Goal: Communication & Community: Participate in discussion

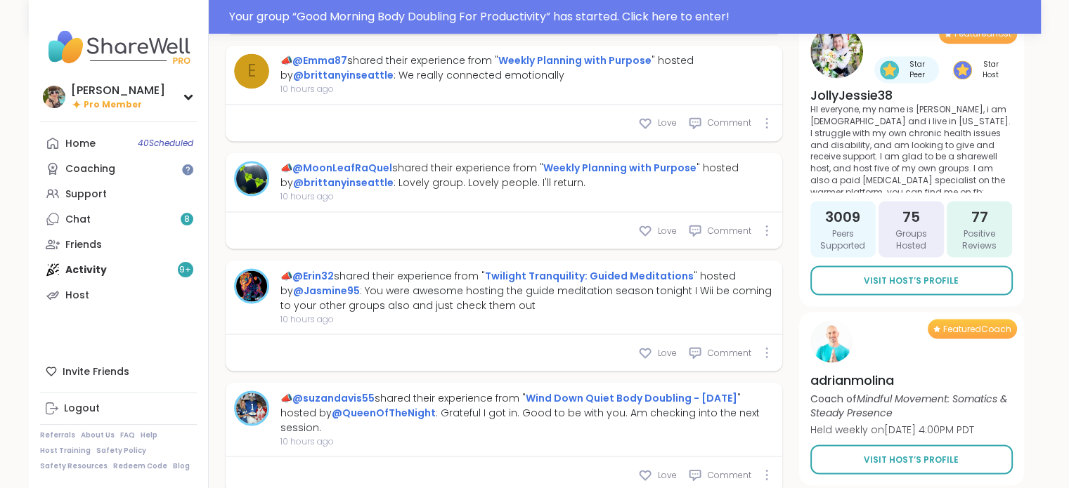
scroll to position [2454, 0]
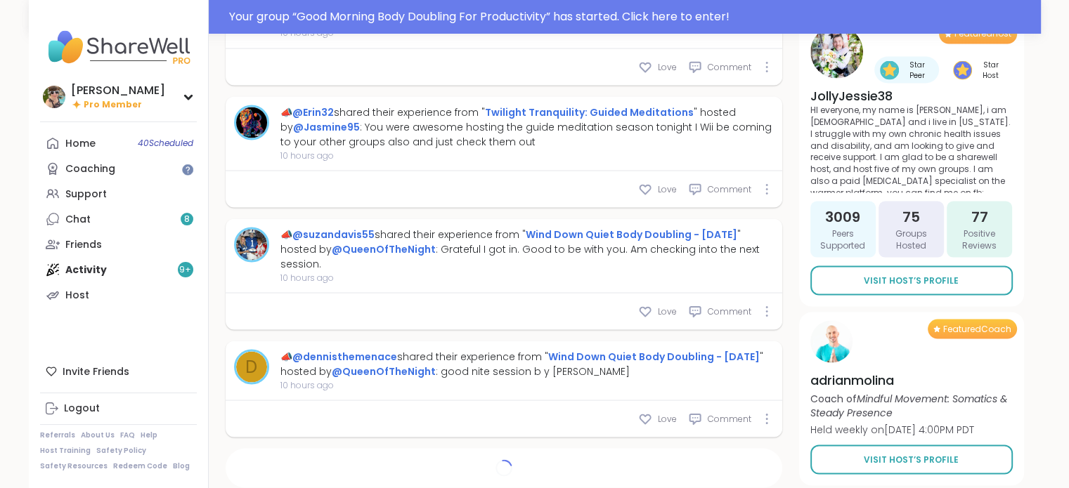
type textarea "*"
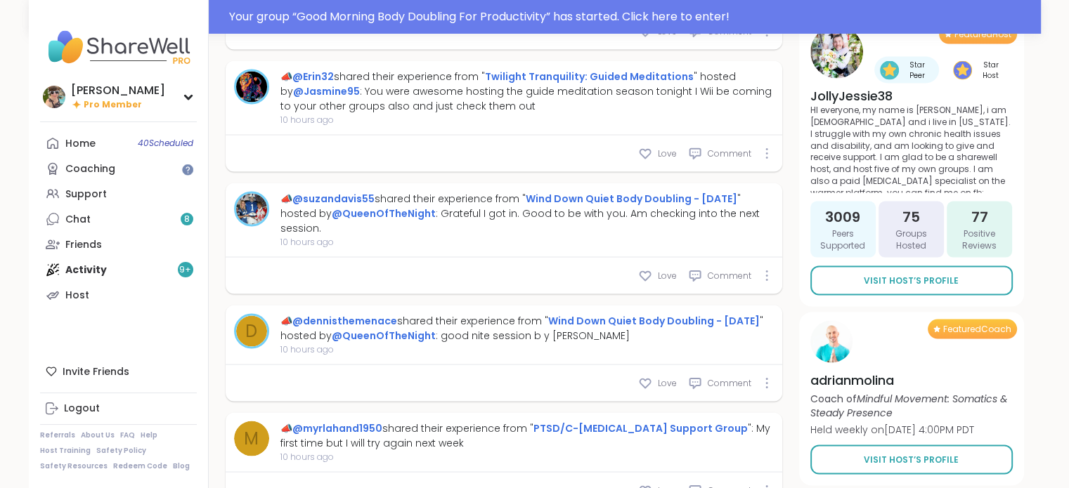
scroll to position [2657, 0]
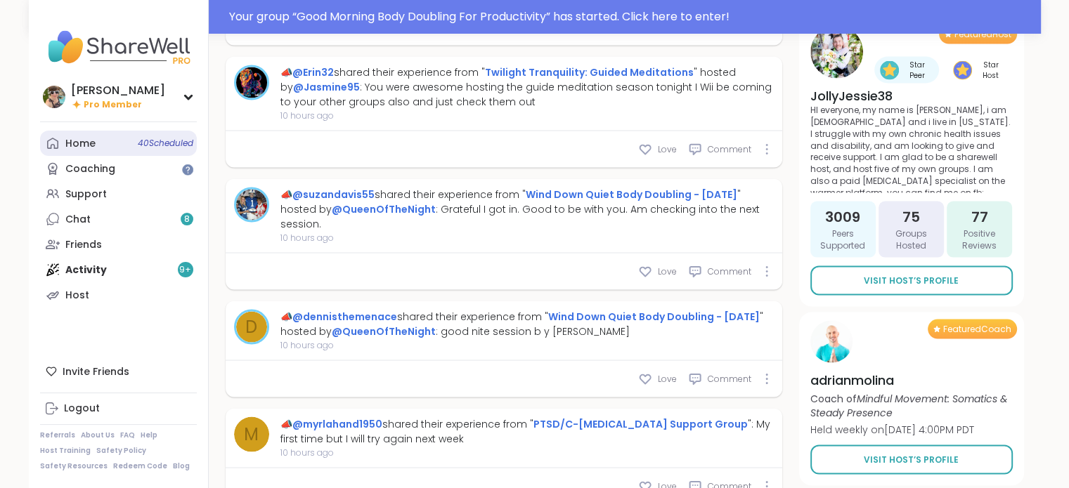
click at [107, 137] on link "Home 40 Scheduled" at bounding box center [118, 143] width 157 height 25
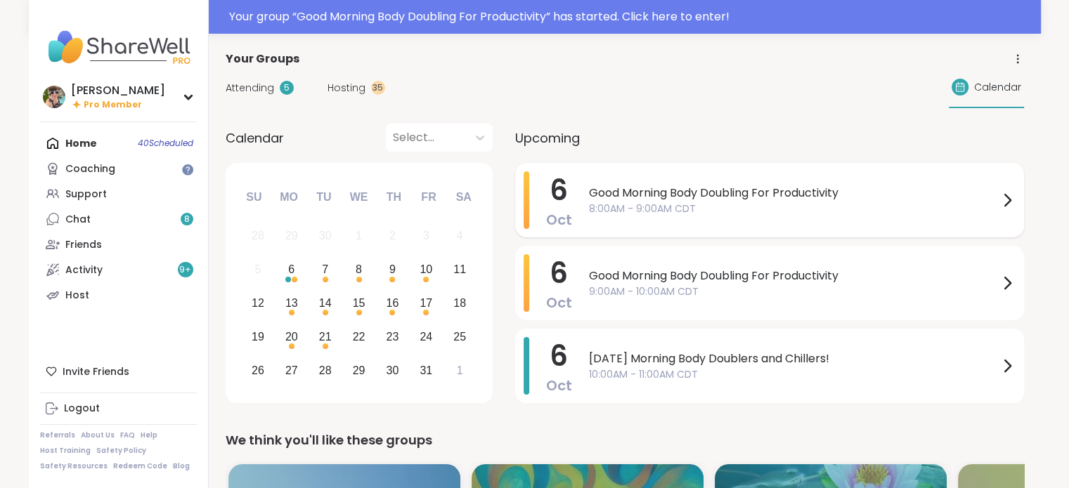
click at [759, 221] on div "Good Morning Body Doubling For Productivity 8:00AM - 9:00AM CDT" at bounding box center [802, 200] width 427 height 58
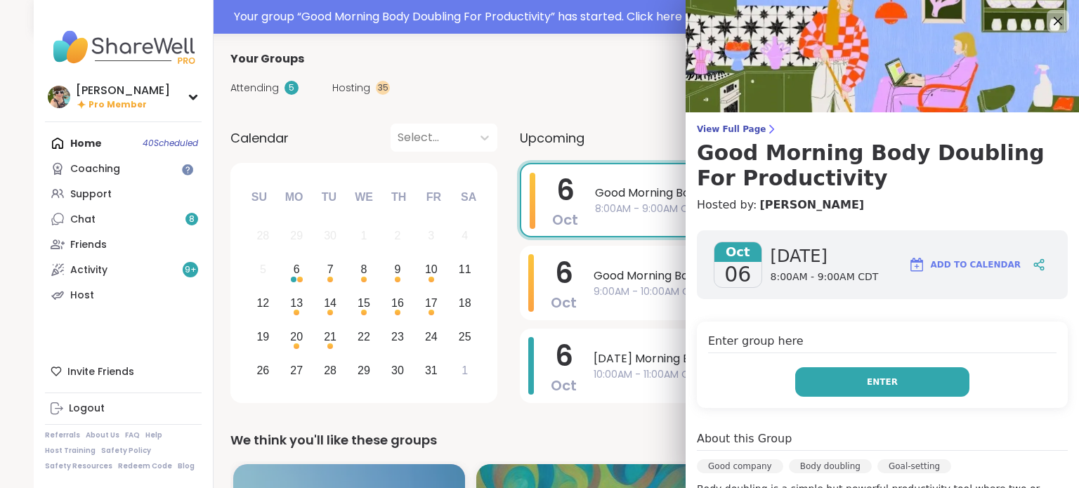
click at [843, 379] on button "Enter" at bounding box center [883, 383] width 174 height 30
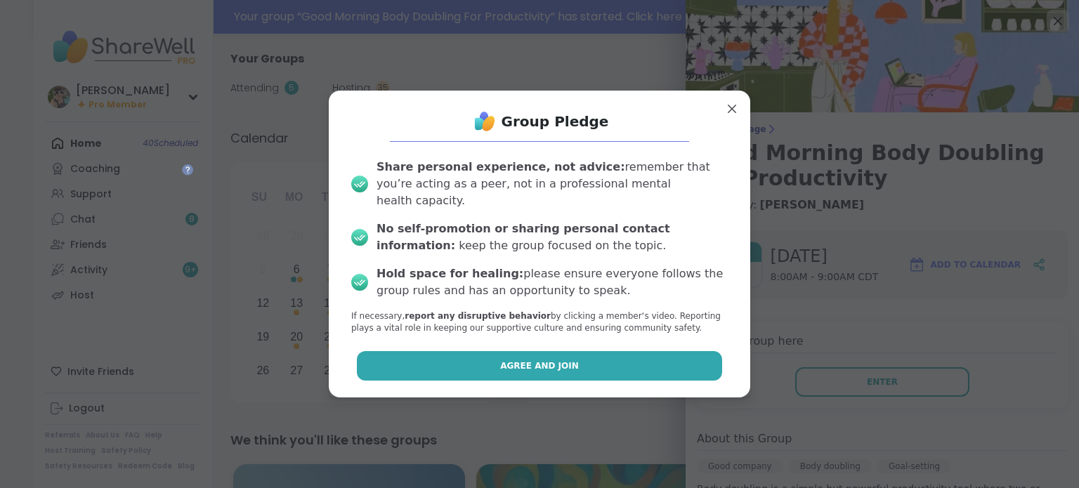
click at [608, 351] on button "Agree and Join" at bounding box center [540, 366] width 366 height 30
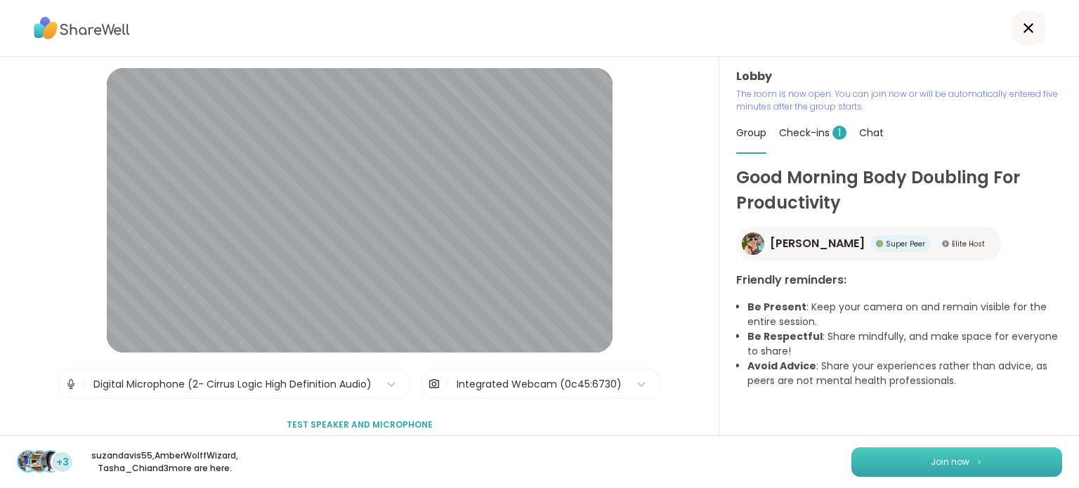
click at [923, 452] on button "Join now" at bounding box center [957, 463] width 211 height 30
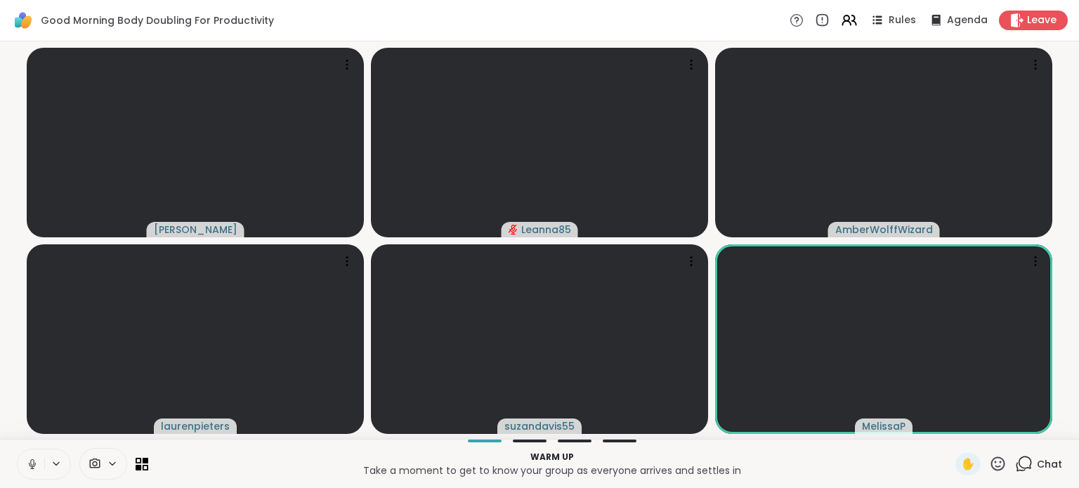
click at [1037, 460] on span "Chat" at bounding box center [1049, 464] width 25 height 14
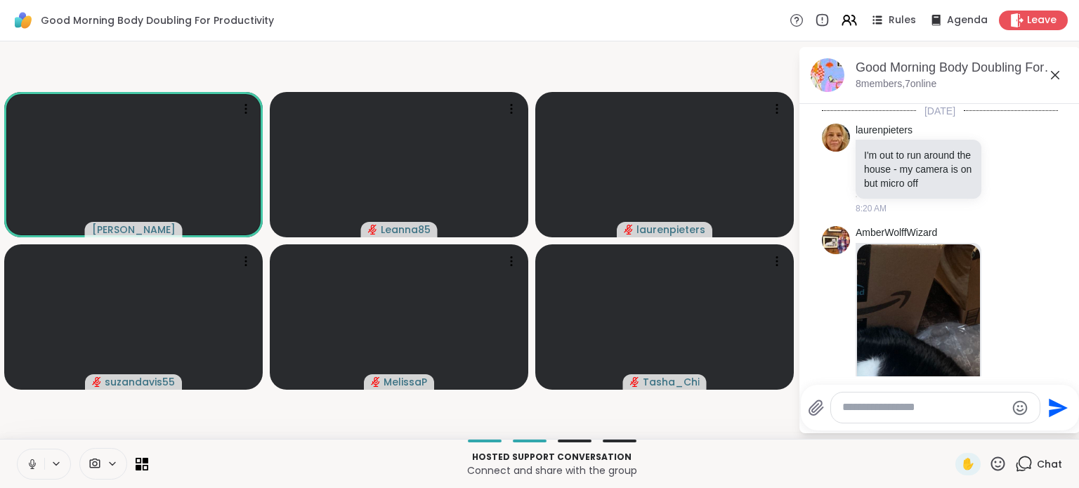
click at [32, 469] on icon at bounding box center [32, 468] width 4 height 1
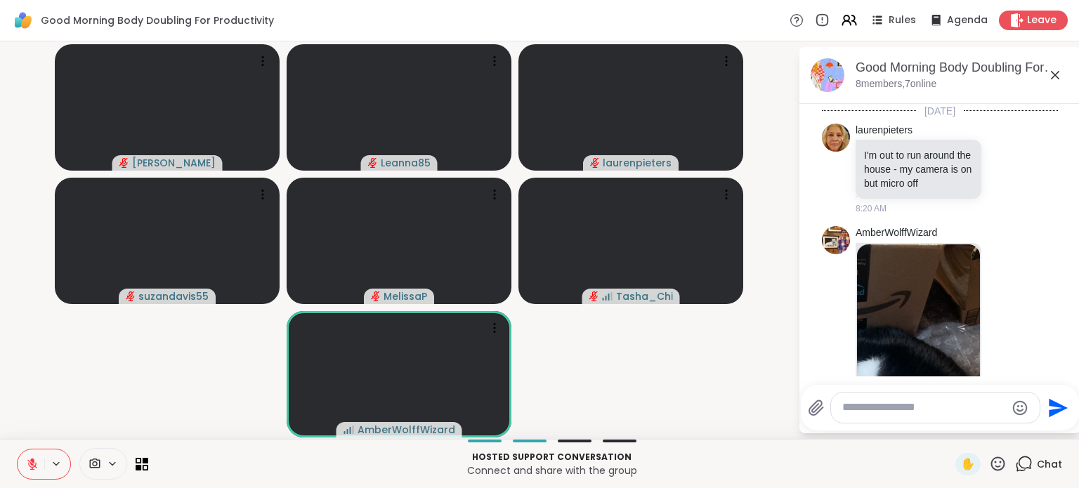
click at [31, 466] on icon at bounding box center [32, 464] width 13 height 13
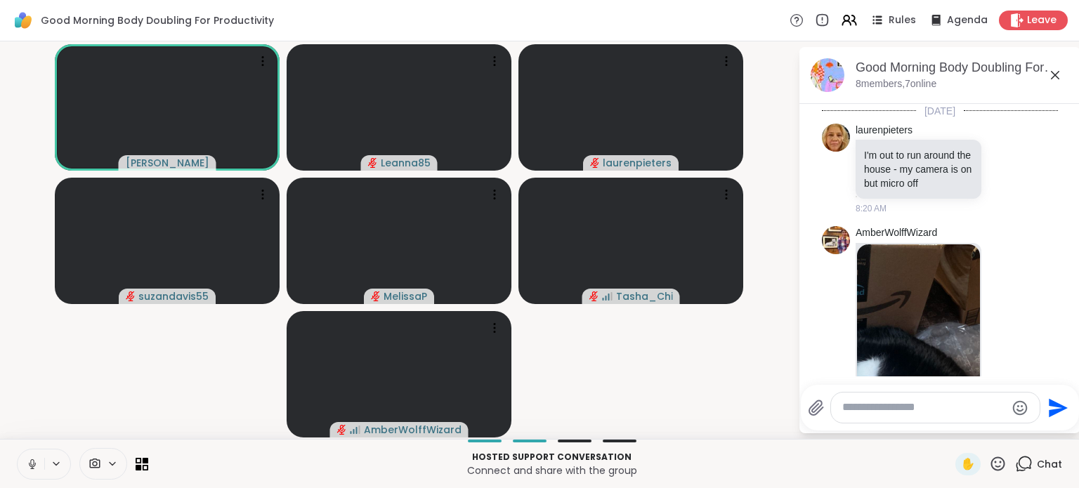
click at [28, 458] on icon at bounding box center [32, 464] width 13 height 13
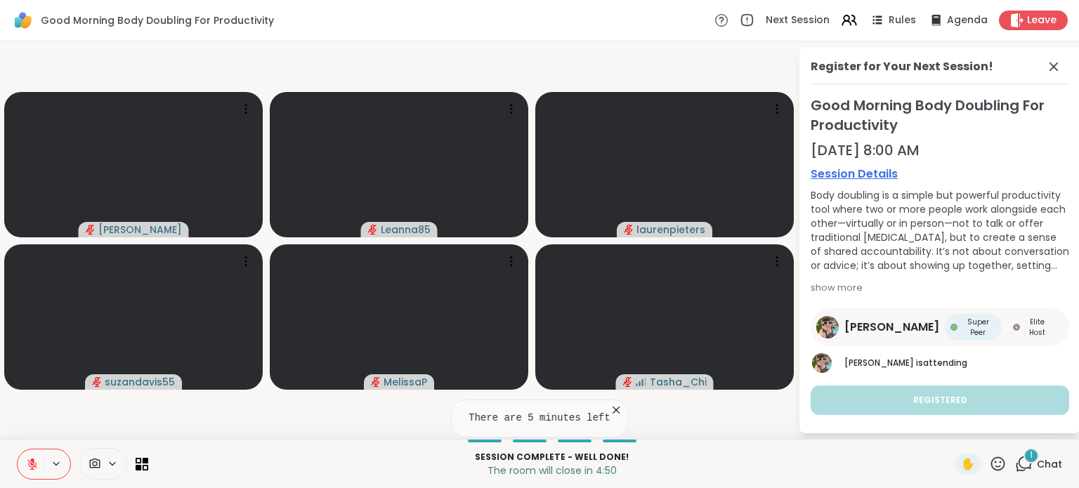
click at [1037, 459] on span "Chat" at bounding box center [1049, 464] width 25 height 14
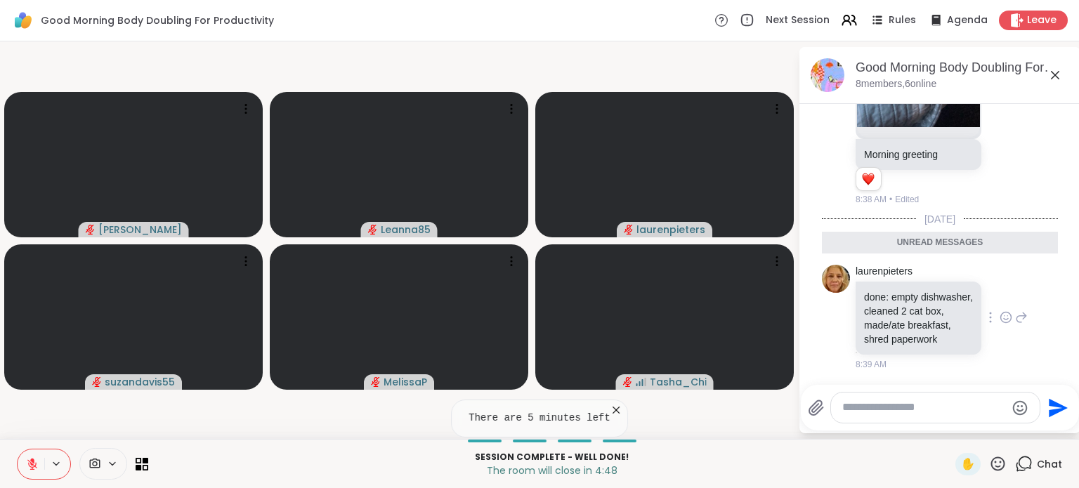
scroll to position [478, 0]
click at [1000, 318] on icon at bounding box center [1006, 318] width 13 height 14
click at [1000, 290] on div "Select Reaction: Heart" at bounding box center [1006, 295] width 13 height 13
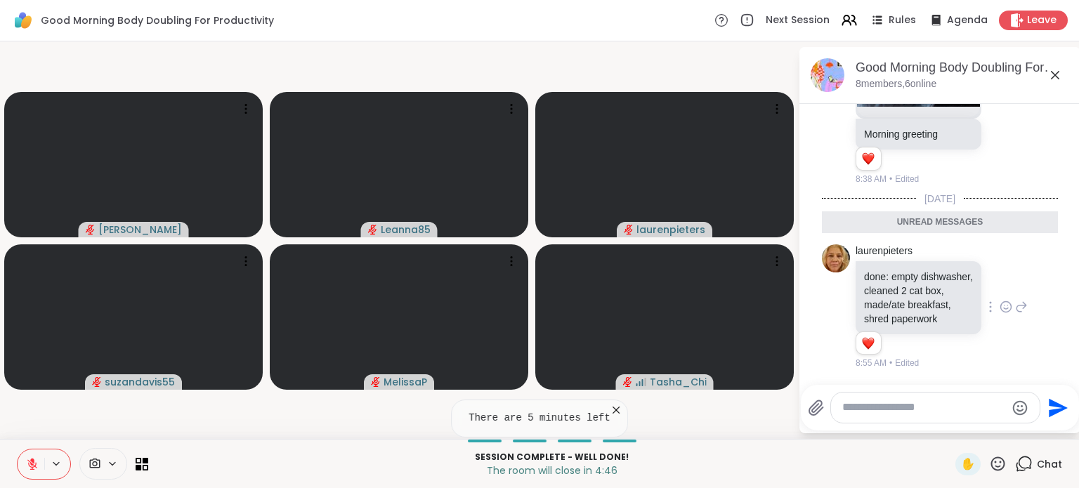
scroll to position [498, 0]
click at [31, 469] on icon at bounding box center [32, 464] width 13 height 13
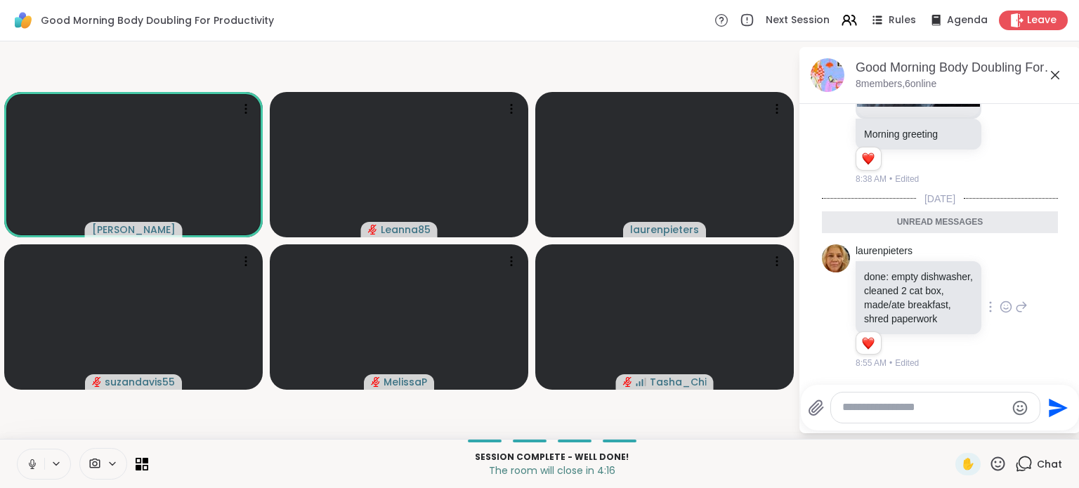
click at [31, 469] on icon at bounding box center [32, 468] width 4 height 1
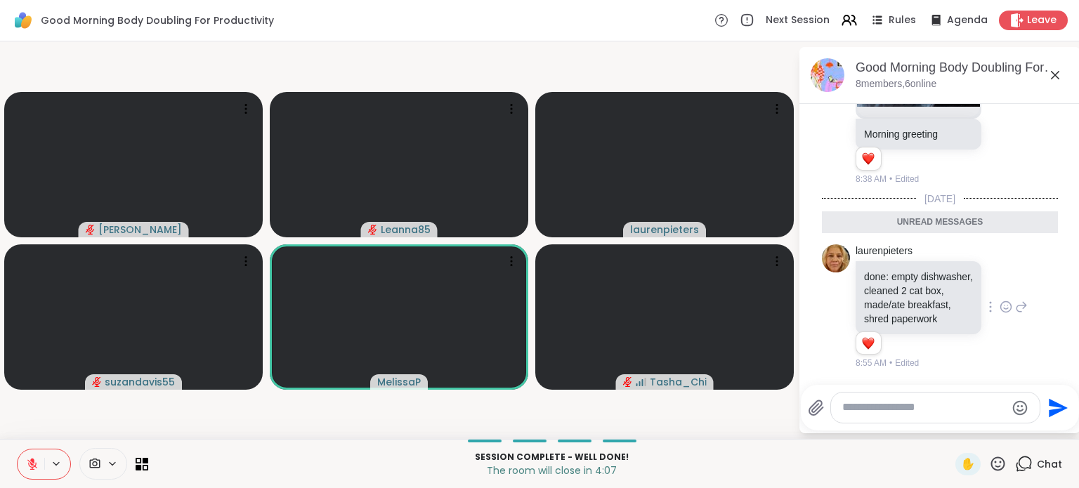
click at [31, 469] on icon at bounding box center [32, 464] width 13 height 13
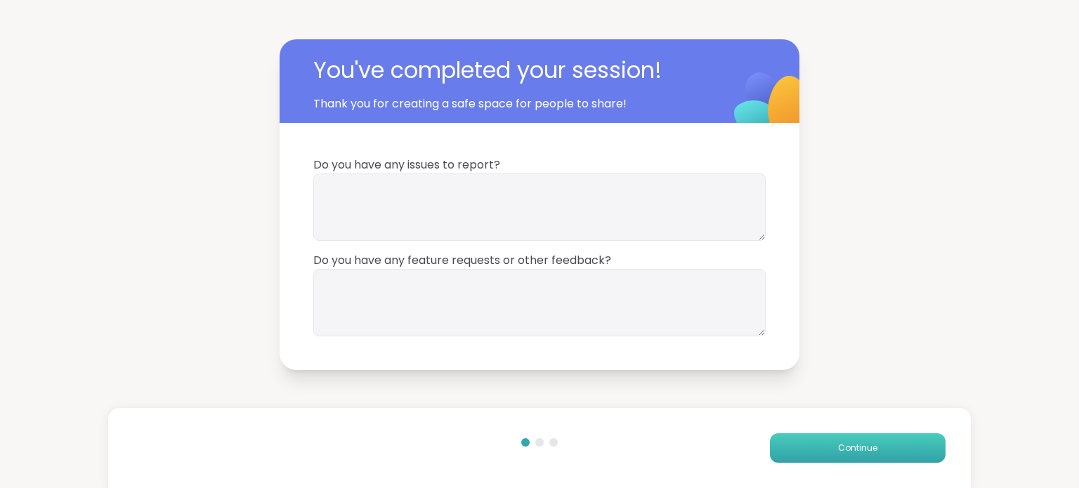
click at [838, 448] on span "Continue" at bounding box center [857, 448] width 39 height 13
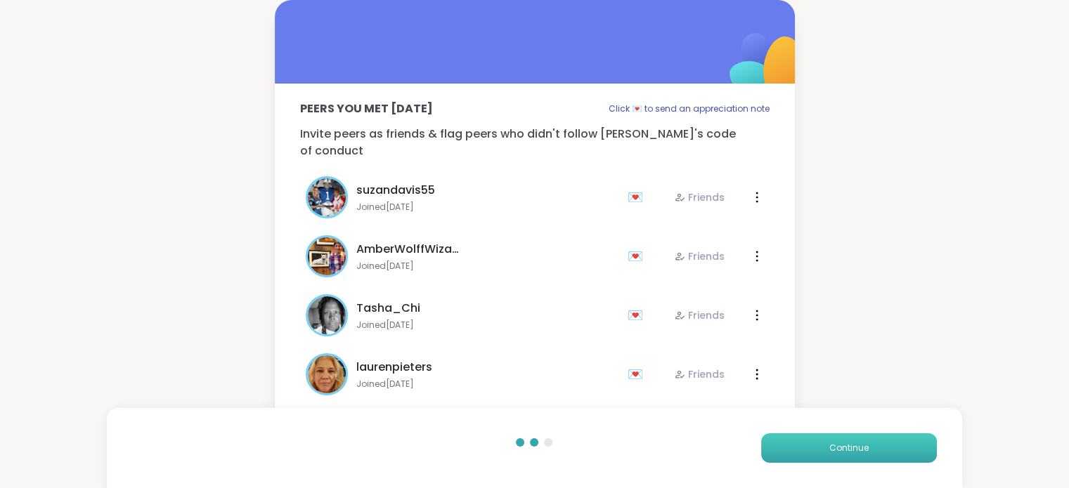
click at [838, 448] on span "Continue" at bounding box center [848, 448] width 39 height 13
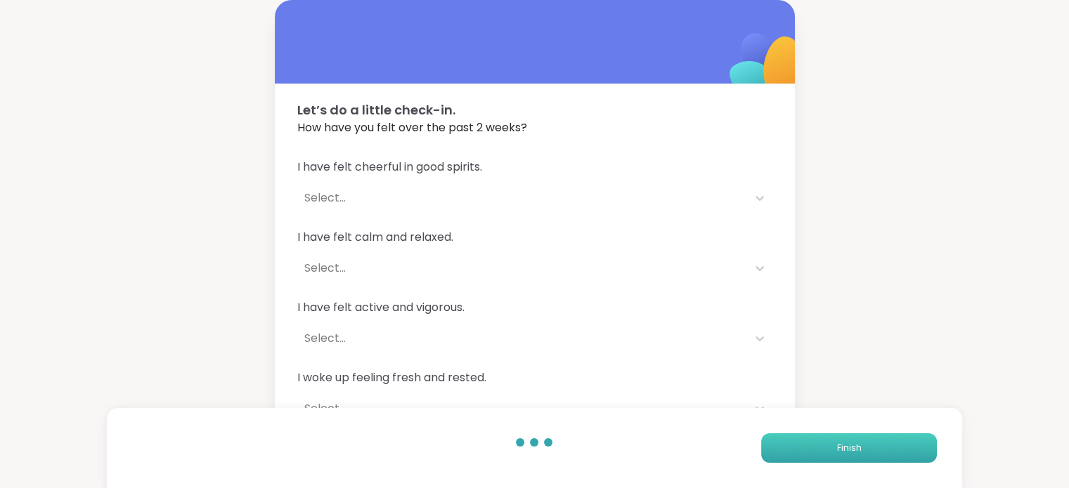
click at [838, 448] on span "Finish" at bounding box center [848, 448] width 25 height 13
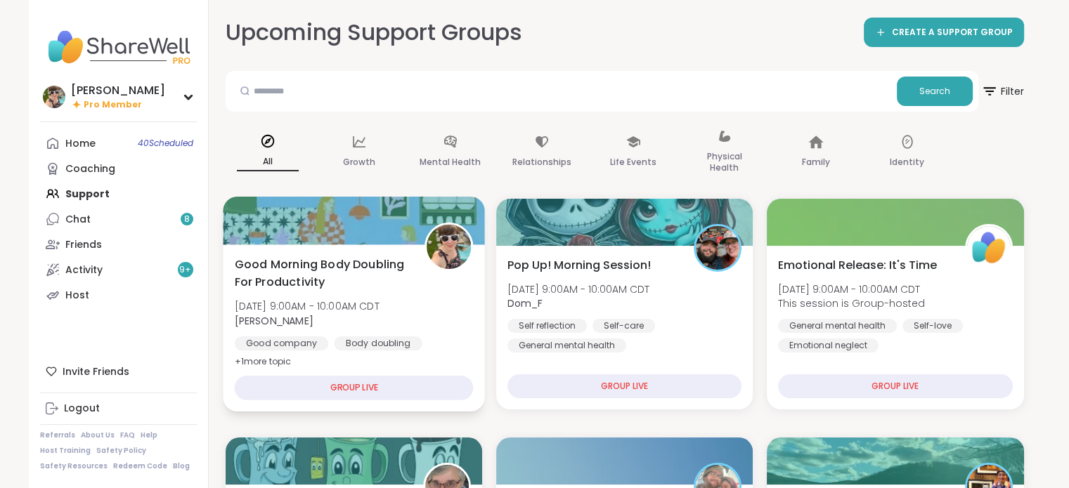
click at [358, 301] on span "[DATE] 9:00AM - 10:00AM CDT" at bounding box center [306, 306] width 145 height 14
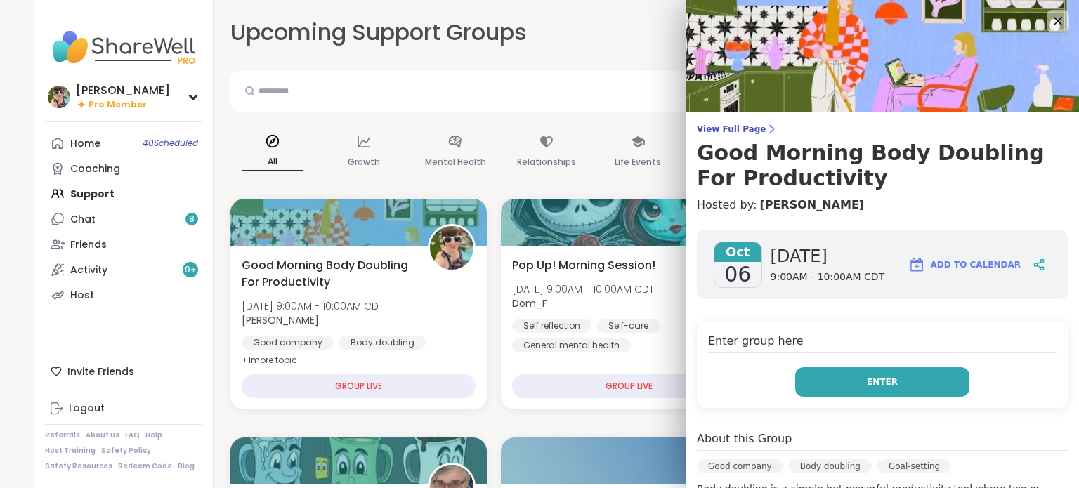
click at [870, 375] on button "Enter" at bounding box center [883, 383] width 174 height 30
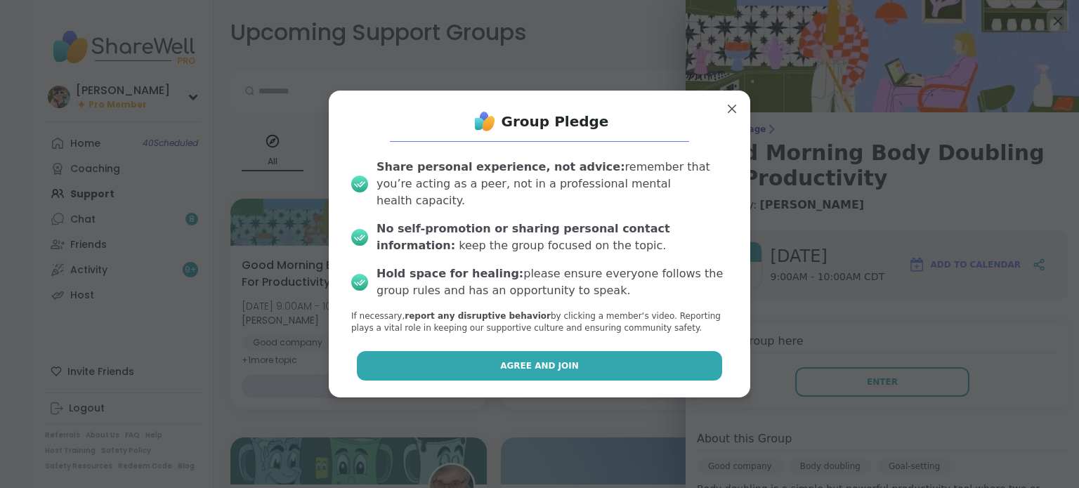
click at [579, 351] on button "Agree and Join" at bounding box center [540, 366] width 366 height 30
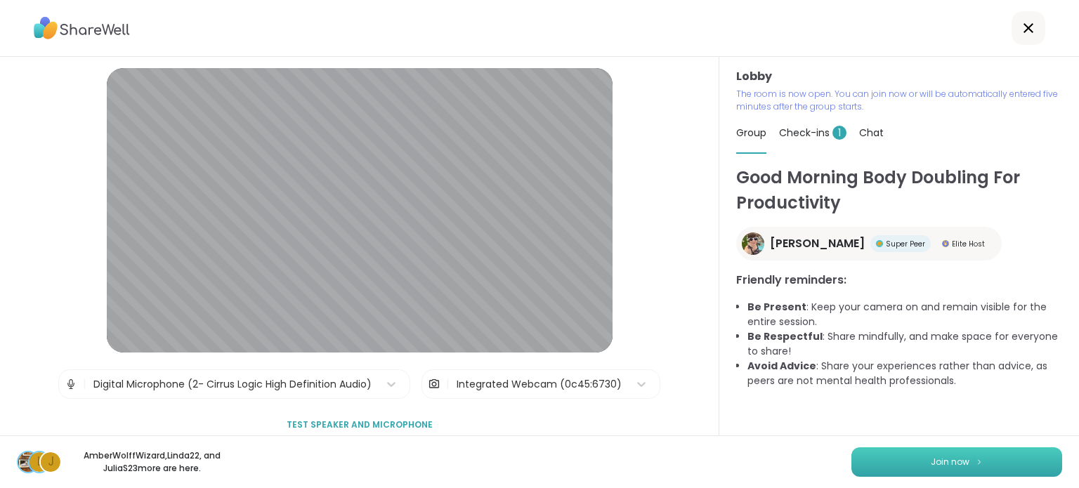
click at [890, 465] on button "Join now" at bounding box center [957, 463] width 211 height 30
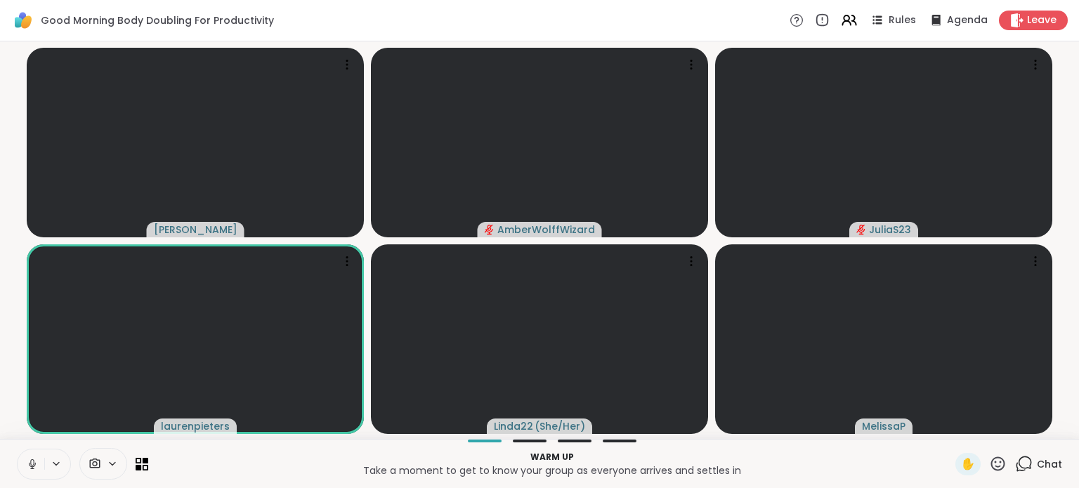
click at [1015, 460] on icon at bounding box center [1024, 464] width 18 height 18
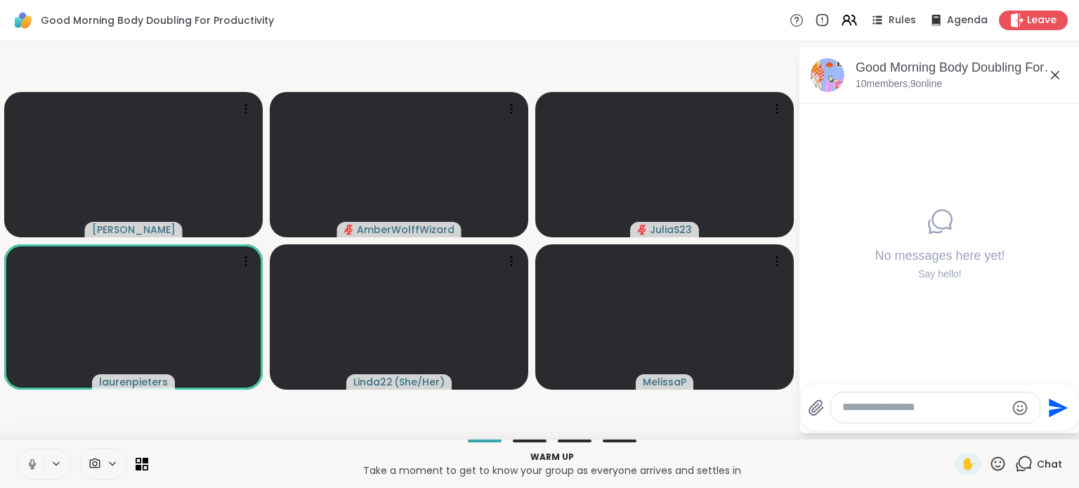
click at [943, 396] on div at bounding box center [935, 408] width 209 height 30
click at [949, 409] on textarea "Type your message" at bounding box center [925, 408] width 164 height 15
type textarea "**********"
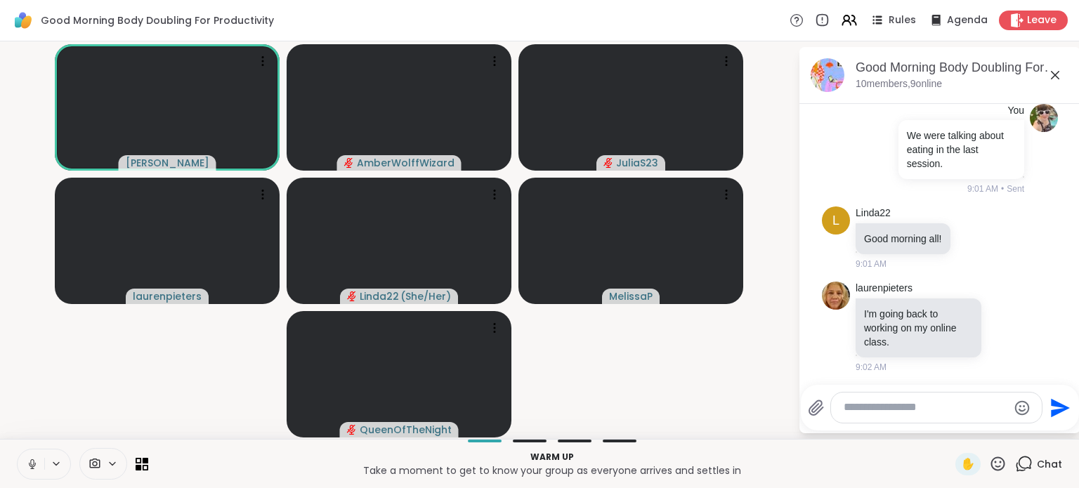
scroll to position [40, 0]
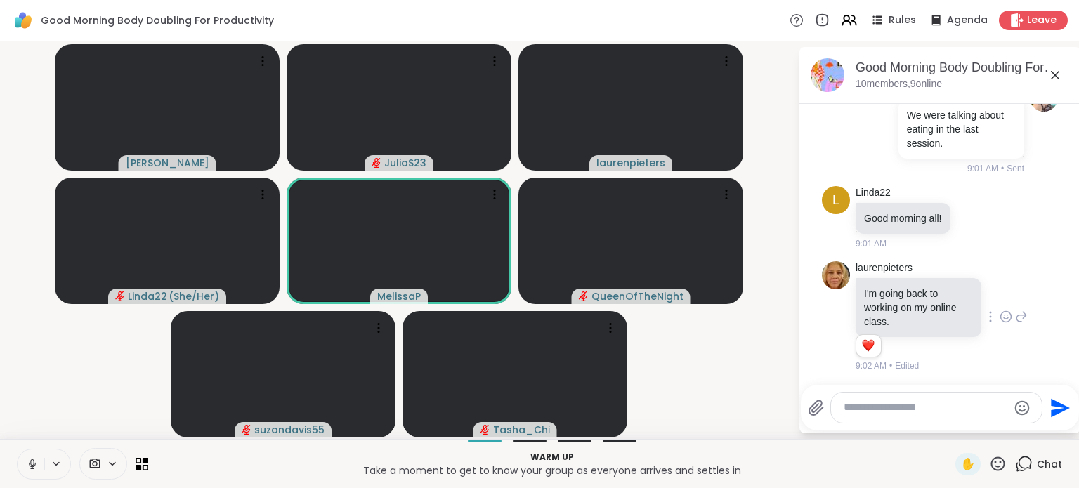
click at [1000, 316] on icon at bounding box center [1006, 317] width 13 height 14
click at [992, 301] on button "Select Reaction: Heart" at bounding box center [1006, 294] width 28 height 28
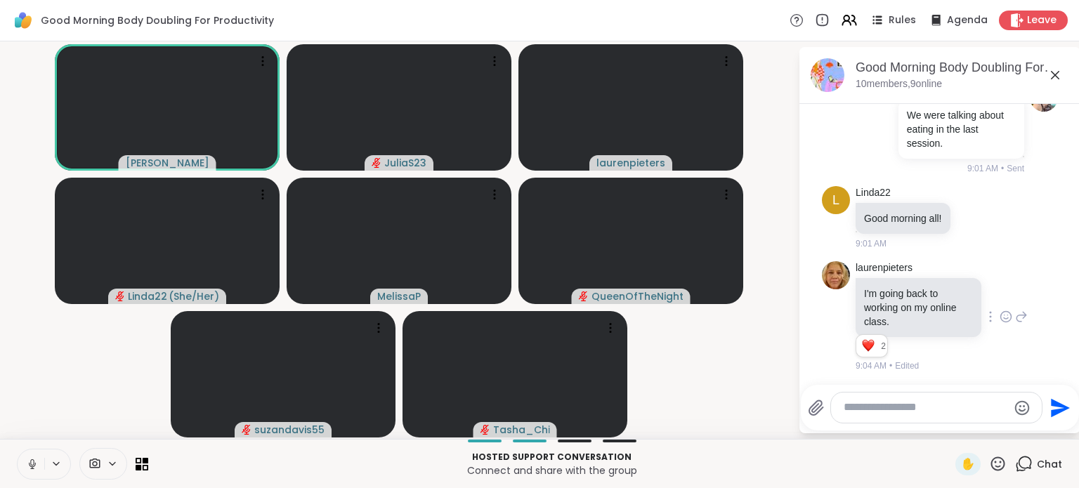
click at [893, 410] on textarea "Type your message" at bounding box center [926, 408] width 164 height 15
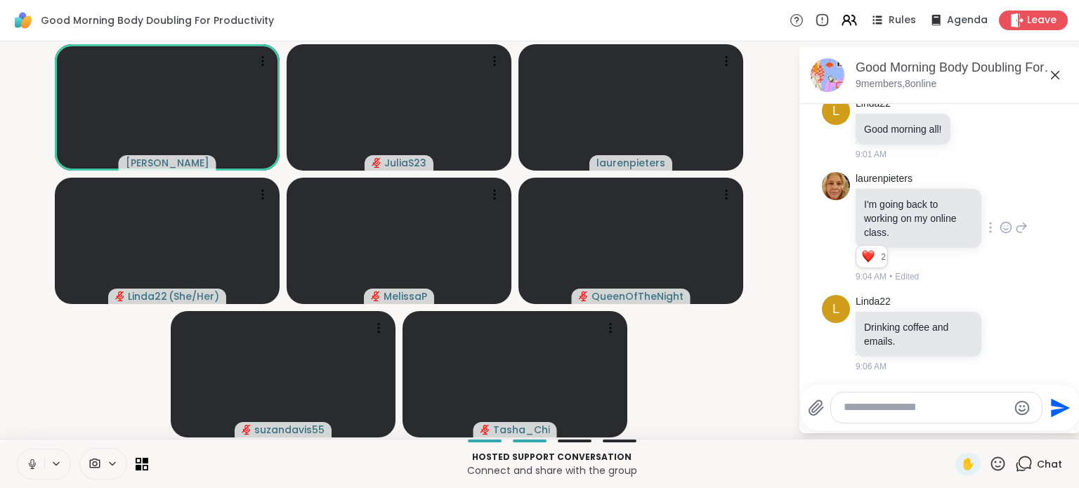
click at [886, 411] on textarea "Type your message" at bounding box center [926, 408] width 164 height 15
drag, startPoint x: 29, startPoint y: 464, endPoint x: 20, endPoint y: 470, distance: 10.5
click at [28, 467] on icon at bounding box center [32, 464] width 13 height 13
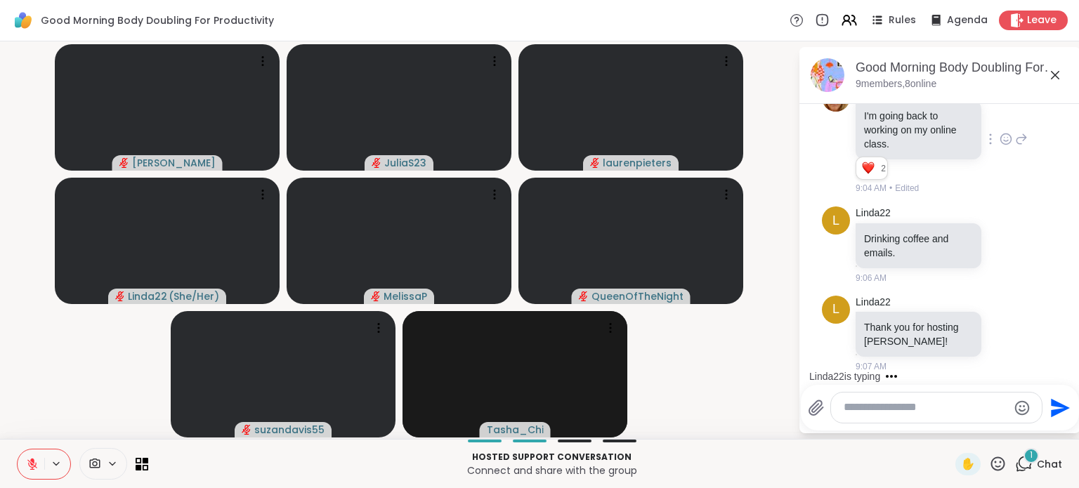
scroll to position [306, 0]
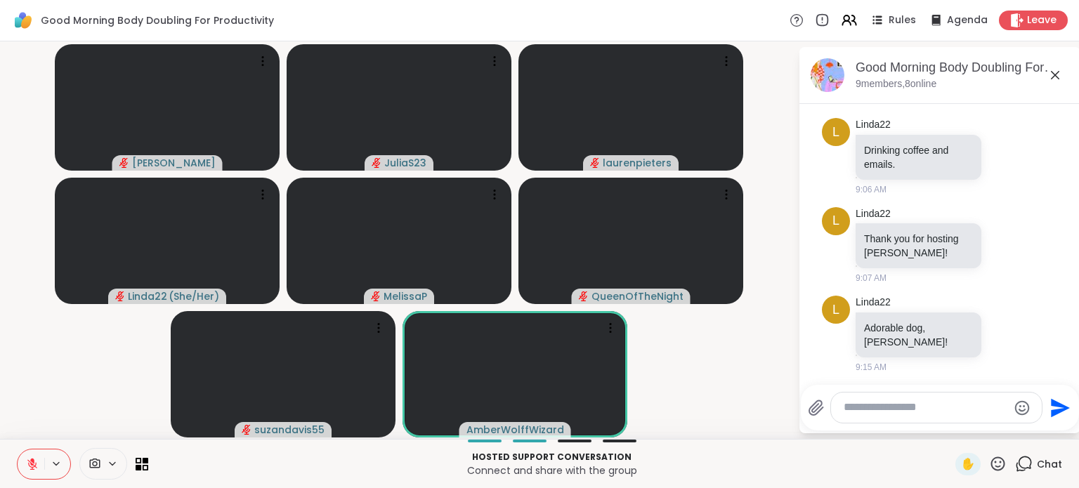
click at [28, 467] on icon at bounding box center [32, 464] width 13 height 13
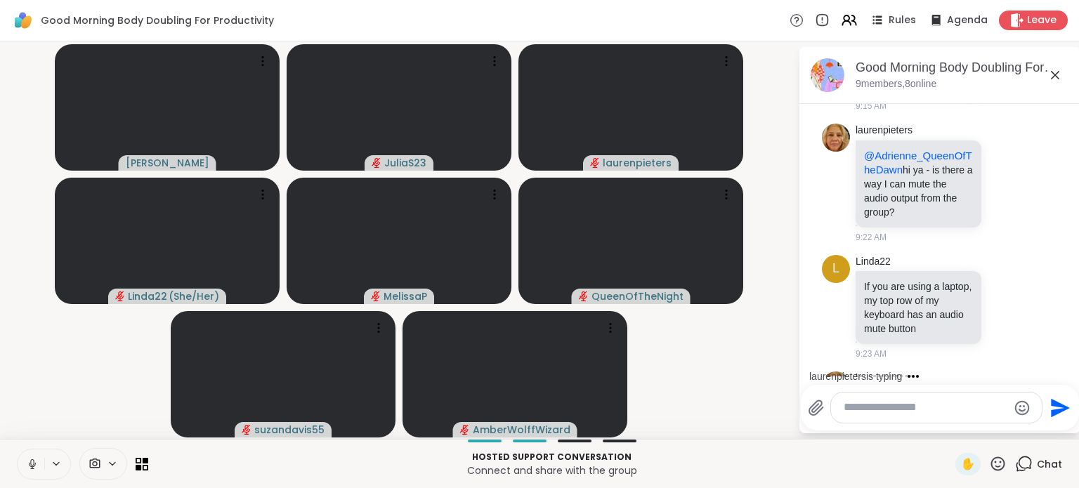
scroll to position [685, 0]
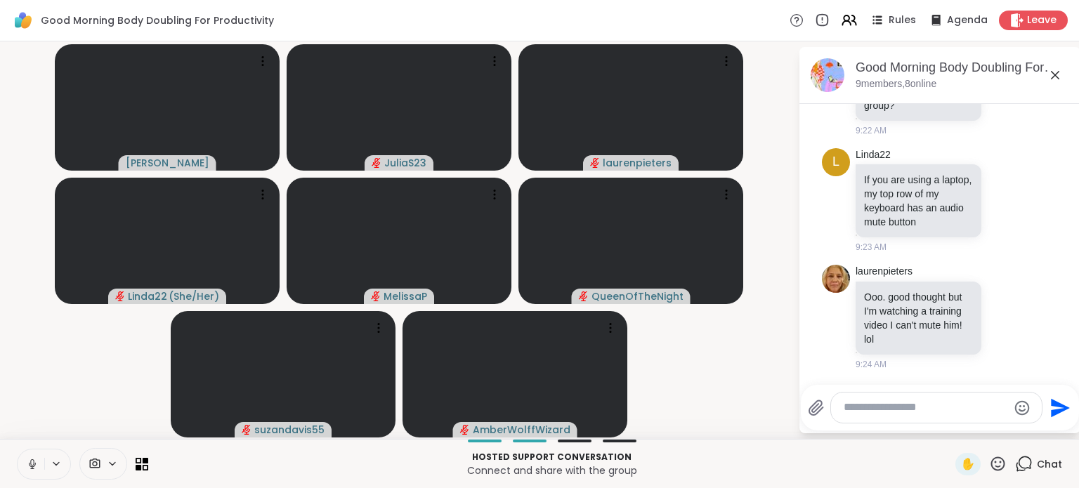
click at [894, 410] on textarea "Type your message" at bounding box center [926, 408] width 164 height 15
click at [904, 408] on textarea "**" at bounding box center [926, 408] width 164 height 15
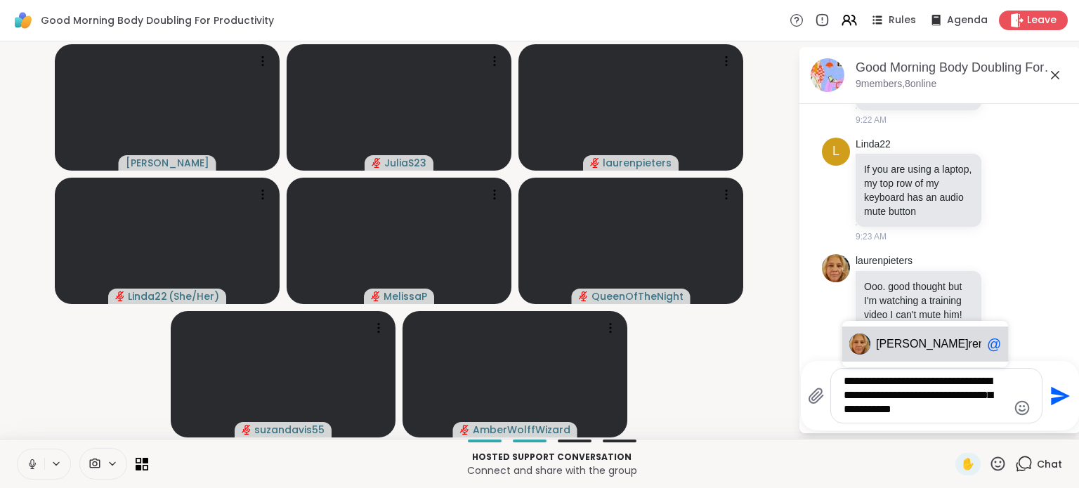
click at [969, 349] on span "renpieters" at bounding box center [994, 344] width 50 height 14
type textarea "**********"
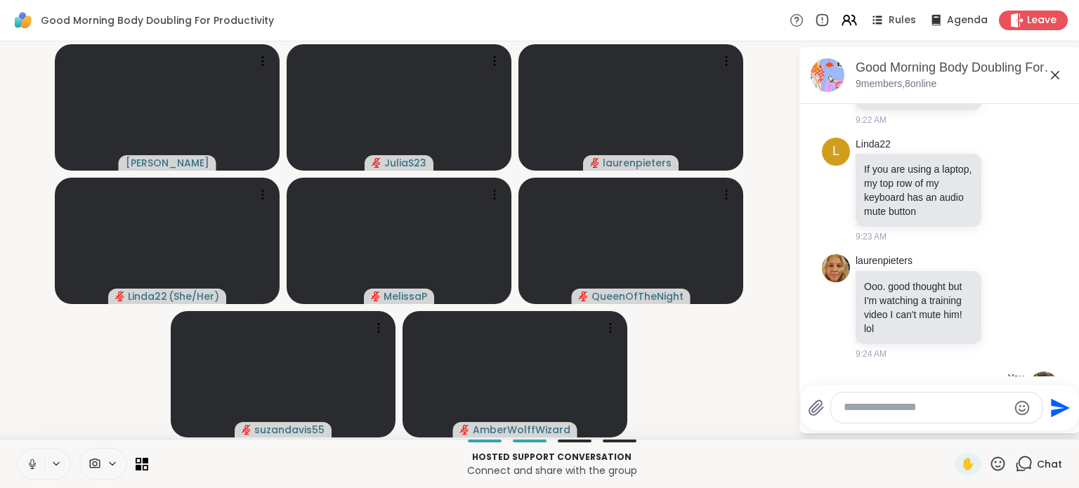
scroll to position [815, 0]
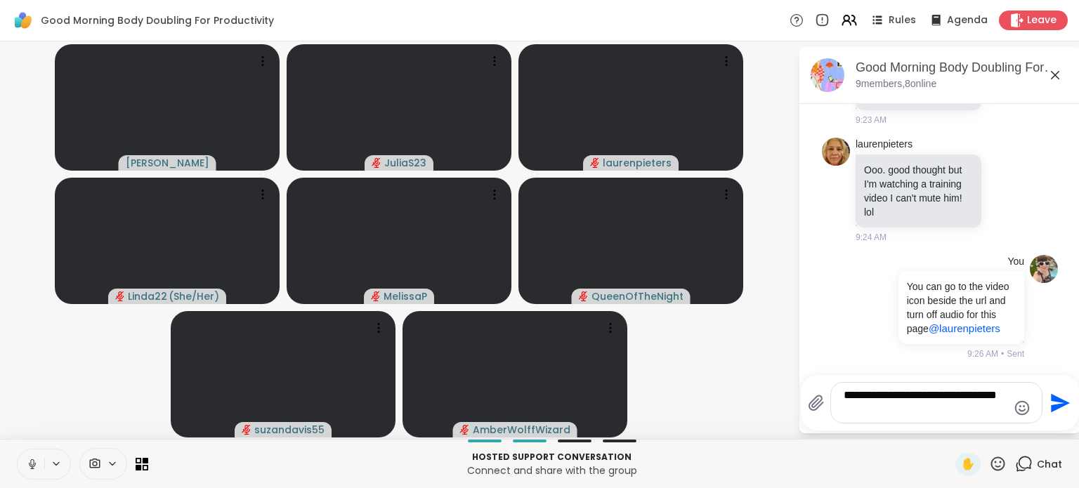
type textarea "**********"
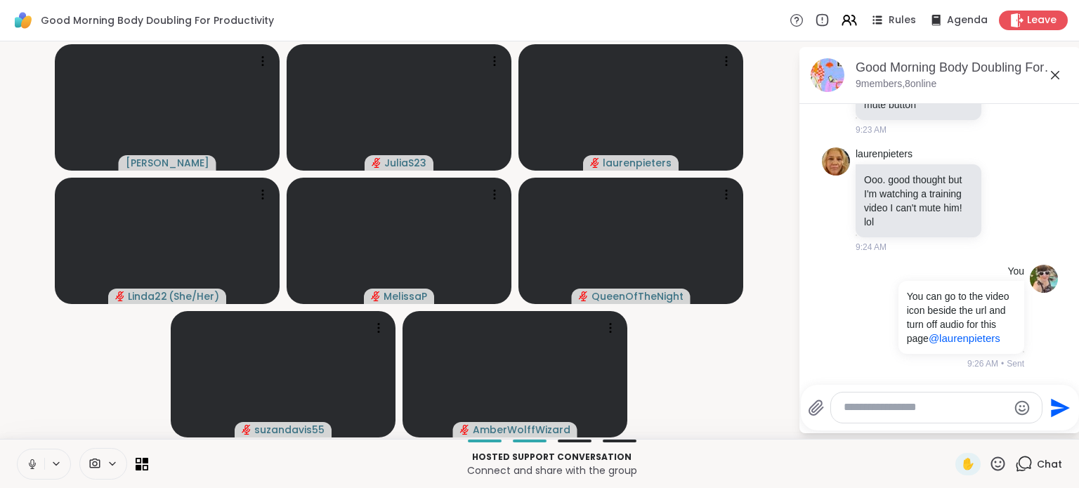
scroll to position [904, 0]
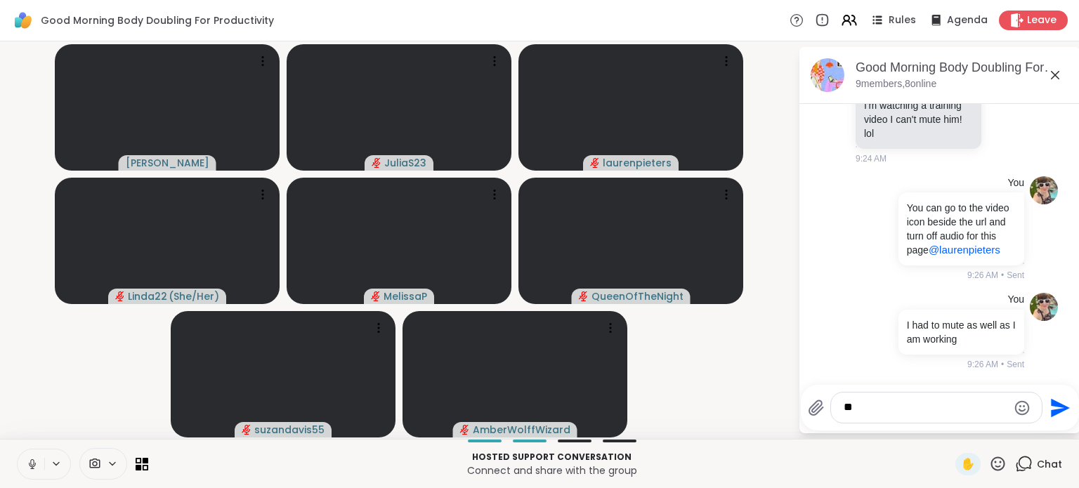
type textarea "*"
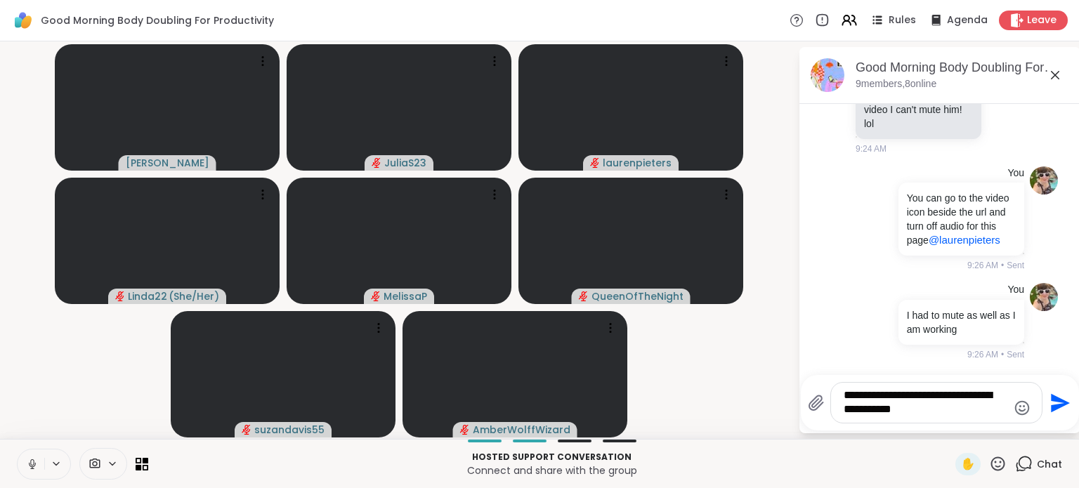
type textarea "**********"
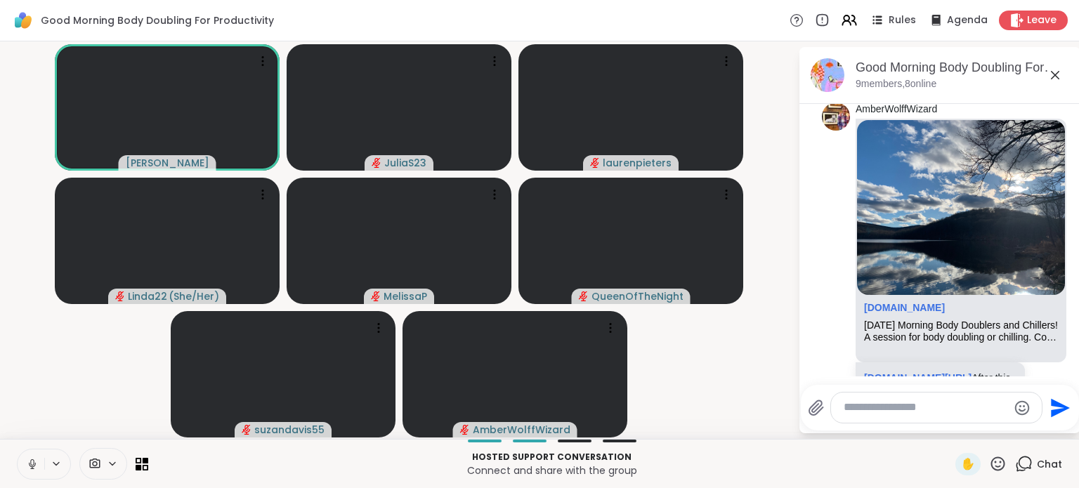
scroll to position [1588, 0]
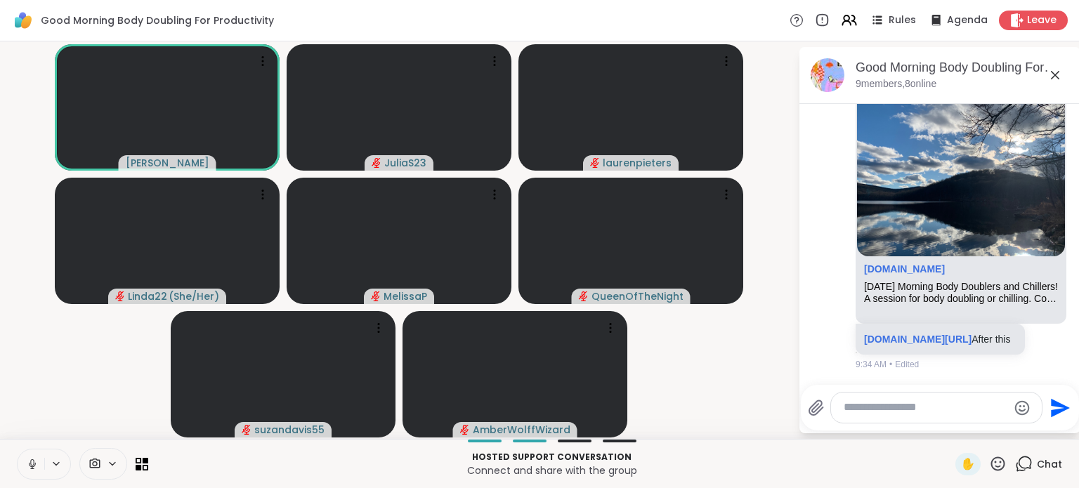
click at [905, 407] on textarea "Type your message" at bounding box center [926, 408] width 164 height 15
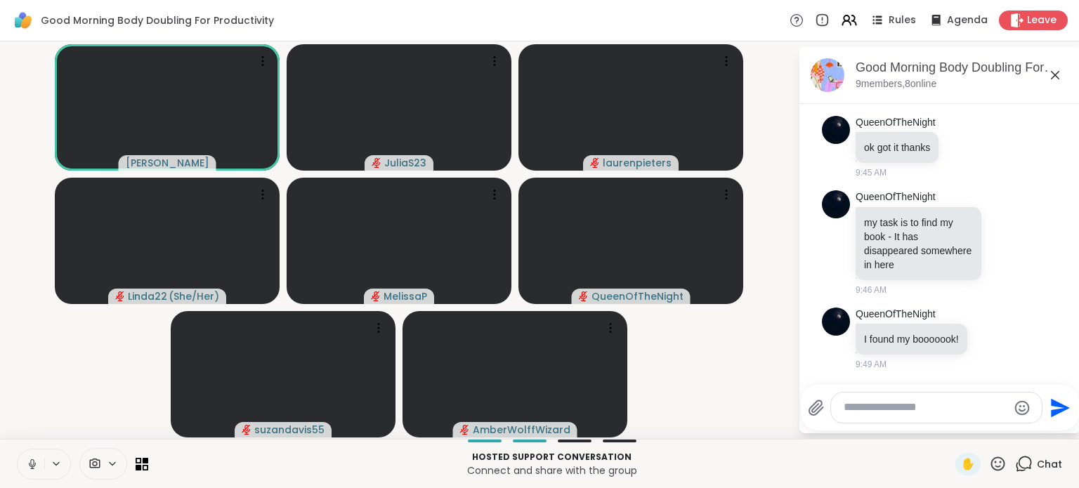
scroll to position [2249, 0]
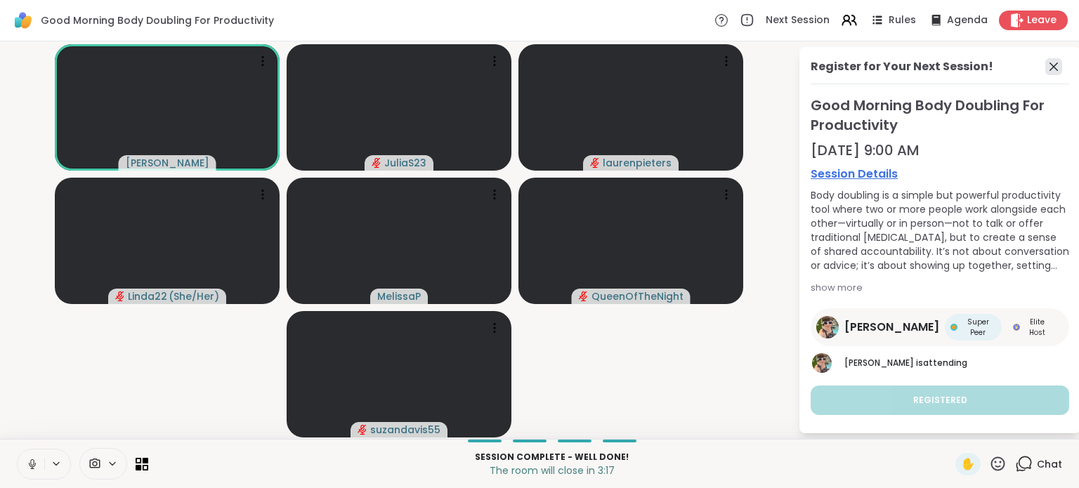
click at [1046, 66] on icon at bounding box center [1054, 66] width 17 height 17
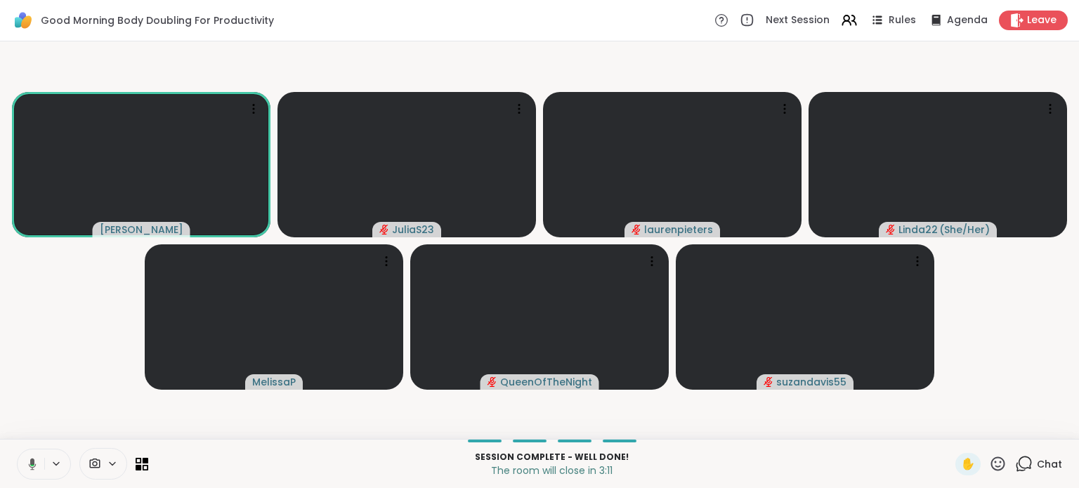
click at [1025, 455] on div "Chat" at bounding box center [1038, 464] width 47 height 22
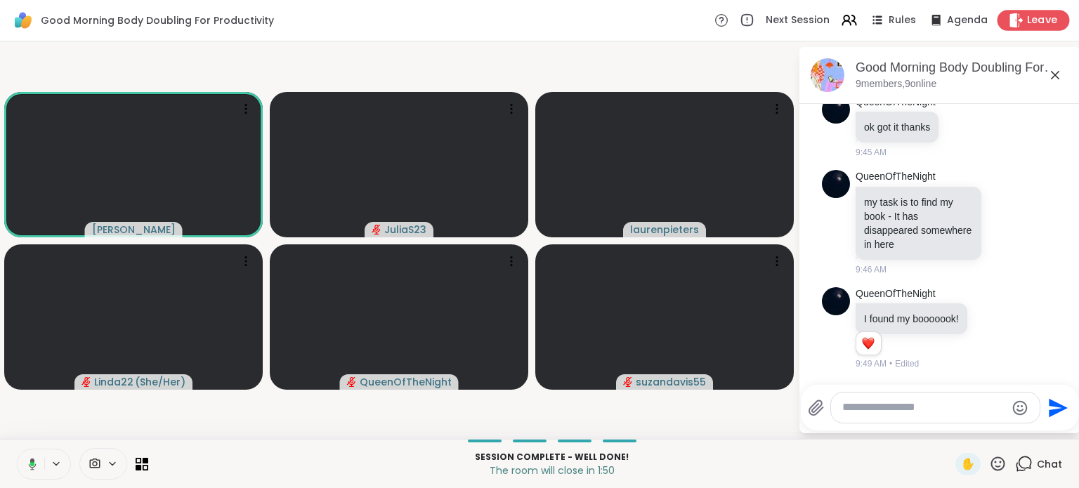
click at [1027, 14] on span "Leave" at bounding box center [1042, 20] width 31 height 15
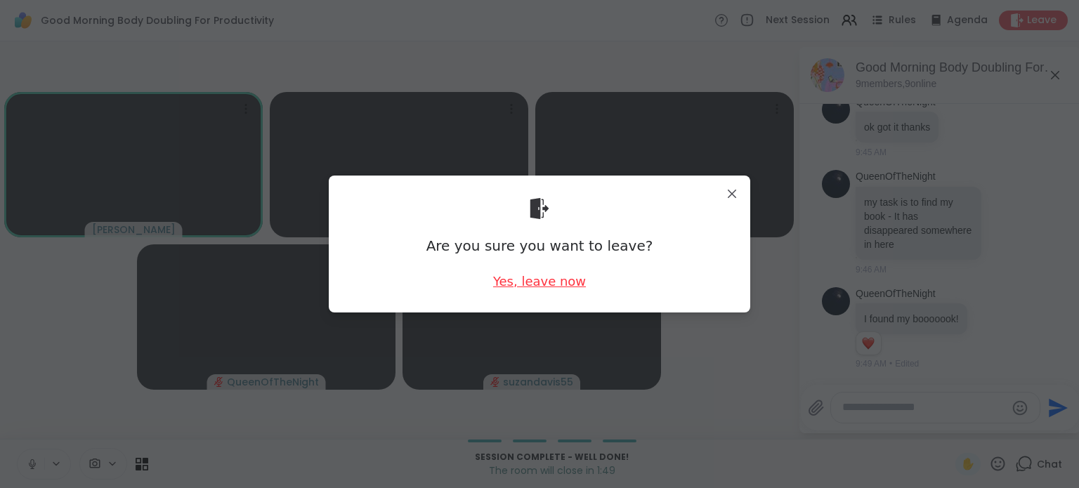
click at [526, 273] on div "Yes, leave now" at bounding box center [539, 282] width 93 height 18
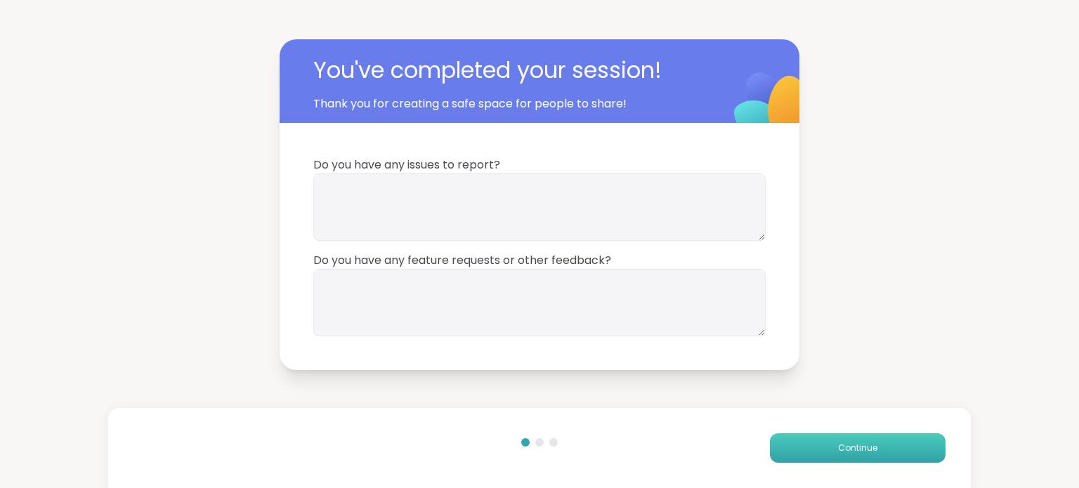
click at [798, 448] on button "Continue" at bounding box center [858, 449] width 176 height 30
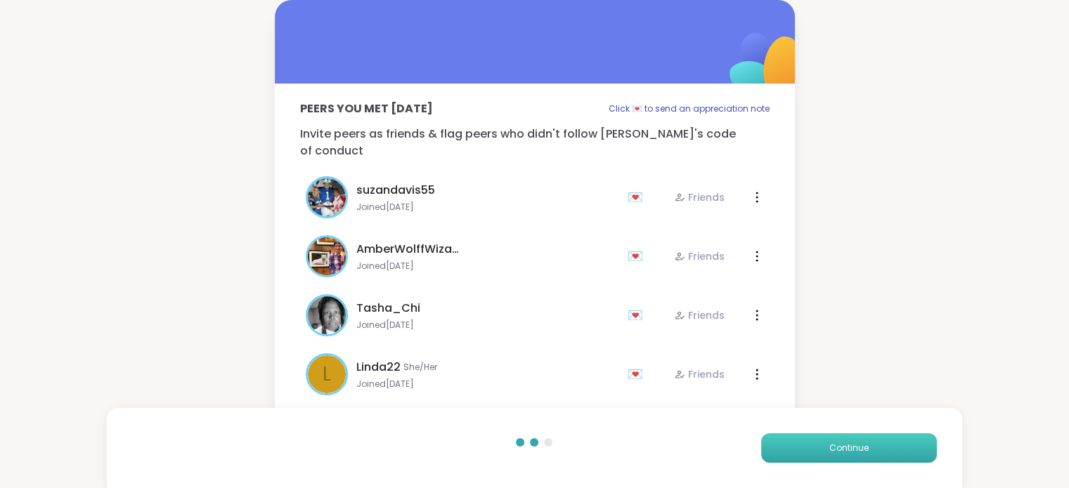
click at [798, 448] on button "Continue" at bounding box center [849, 449] width 176 height 30
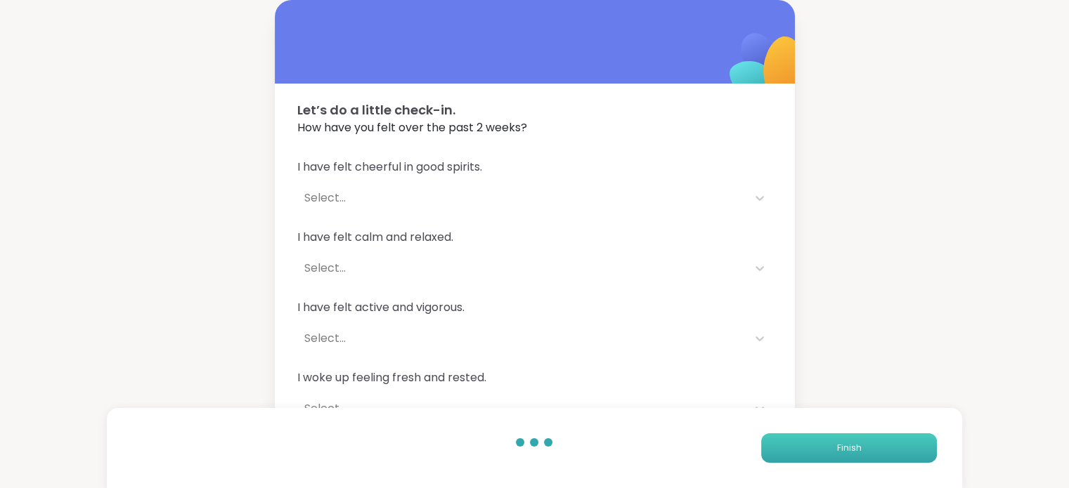
click at [798, 448] on button "Finish" at bounding box center [849, 449] width 176 height 30
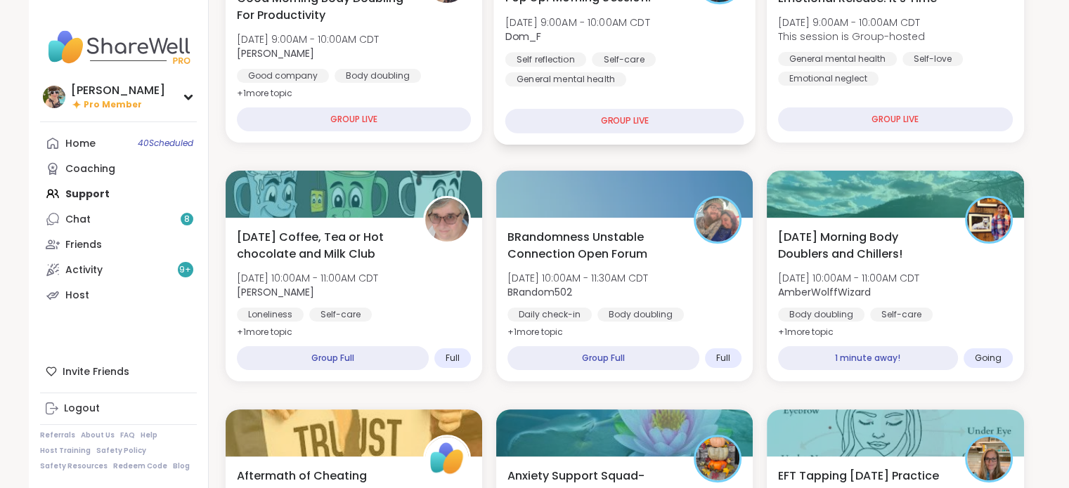
scroll to position [267, 0]
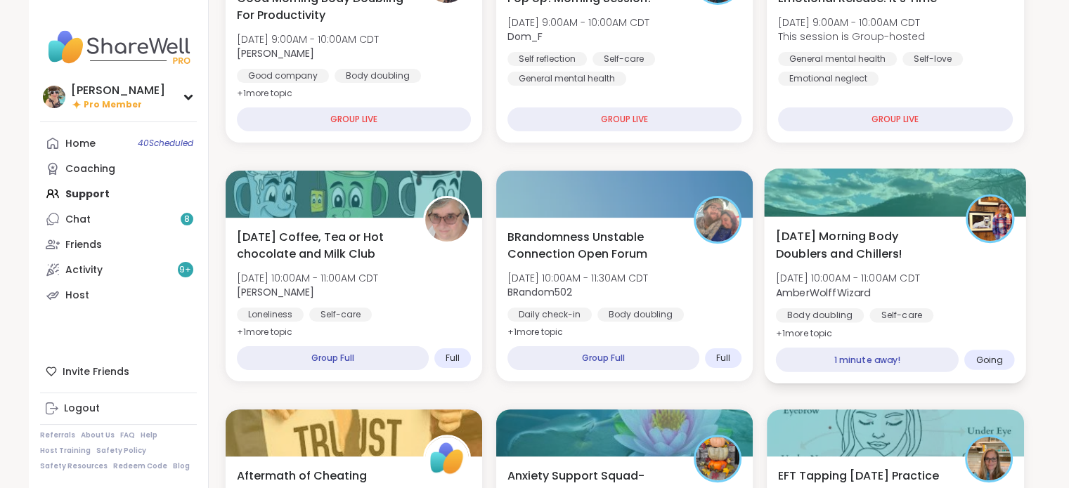
click at [855, 266] on div "[DATE] Morning Body Doublers and Chillers! [DATE] 10:00AM - 11:00AM CDT AmberWo…" at bounding box center [895, 285] width 239 height 115
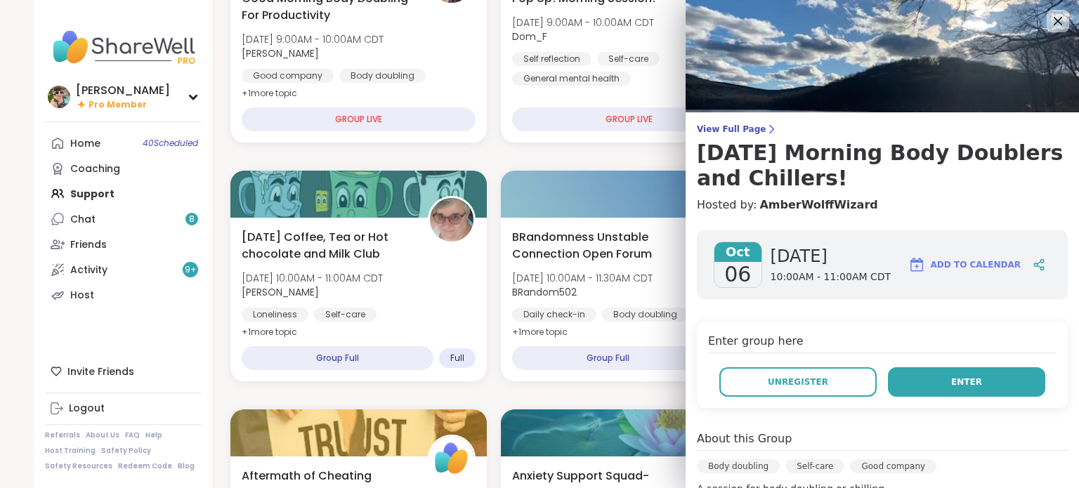
click at [914, 376] on button "Enter" at bounding box center [966, 383] width 157 height 30
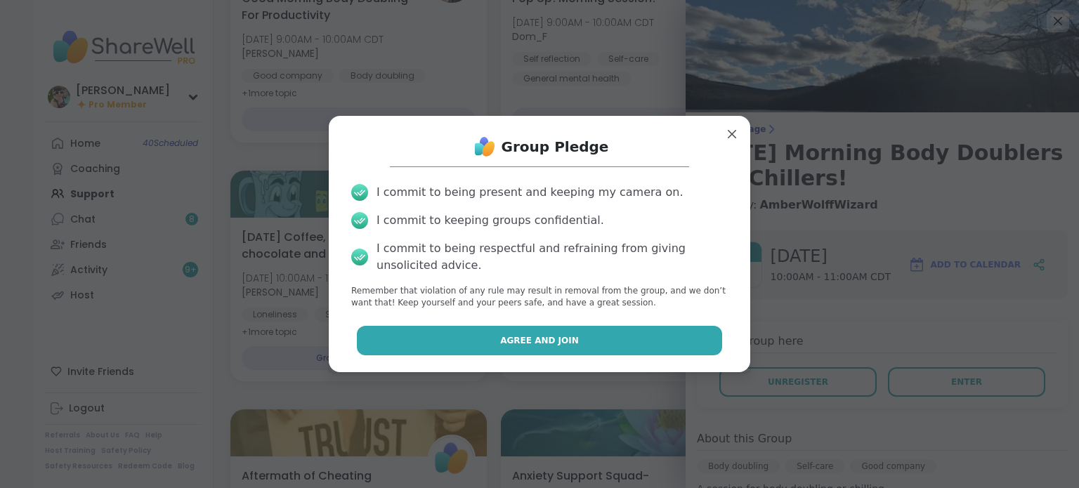
click at [588, 337] on button "Agree and Join" at bounding box center [540, 341] width 366 height 30
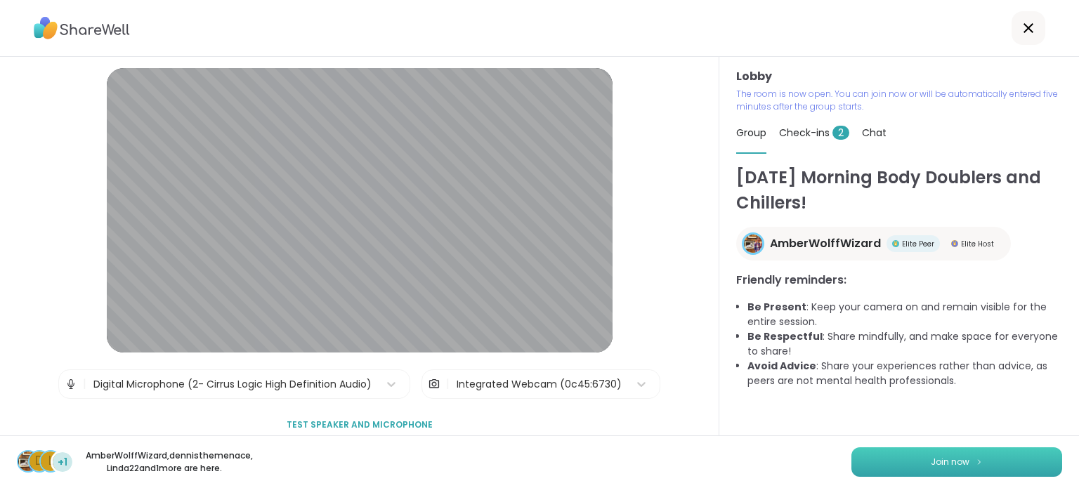
click at [995, 458] on button "Join now" at bounding box center [957, 463] width 211 height 30
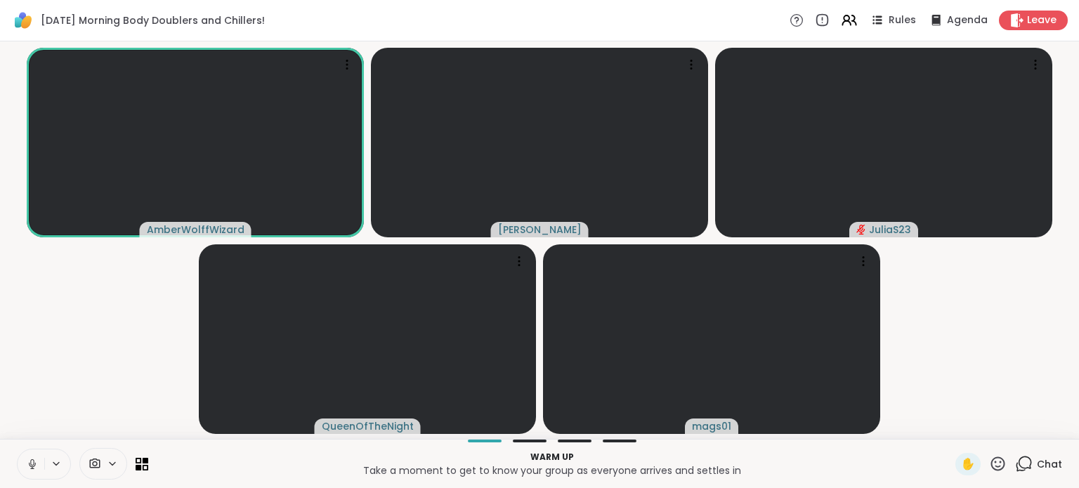
click at [1040, 463] on span "Chat" at bounding box center [1049, 464] width 25 height 14
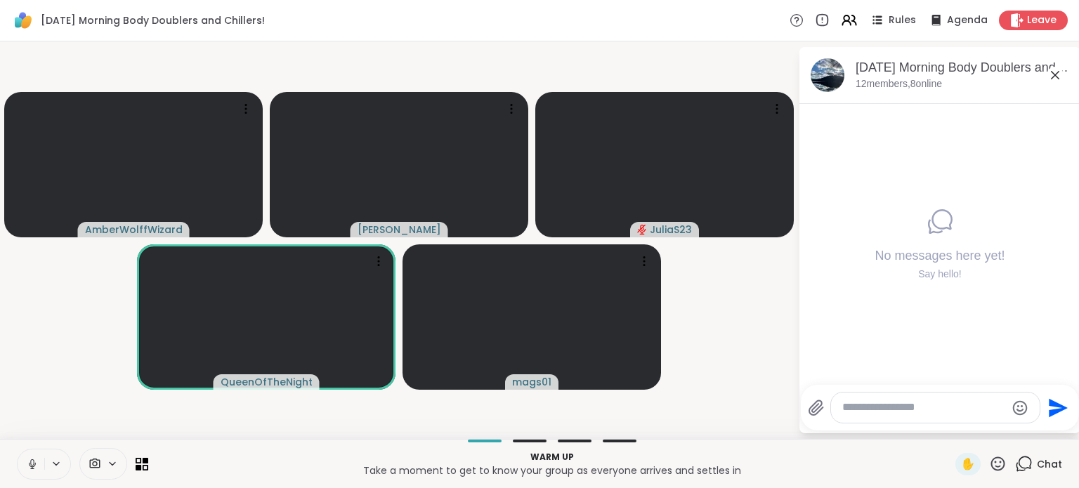
click at [27, 463] on icon at bounding box center [32, 464] width 13 height 13
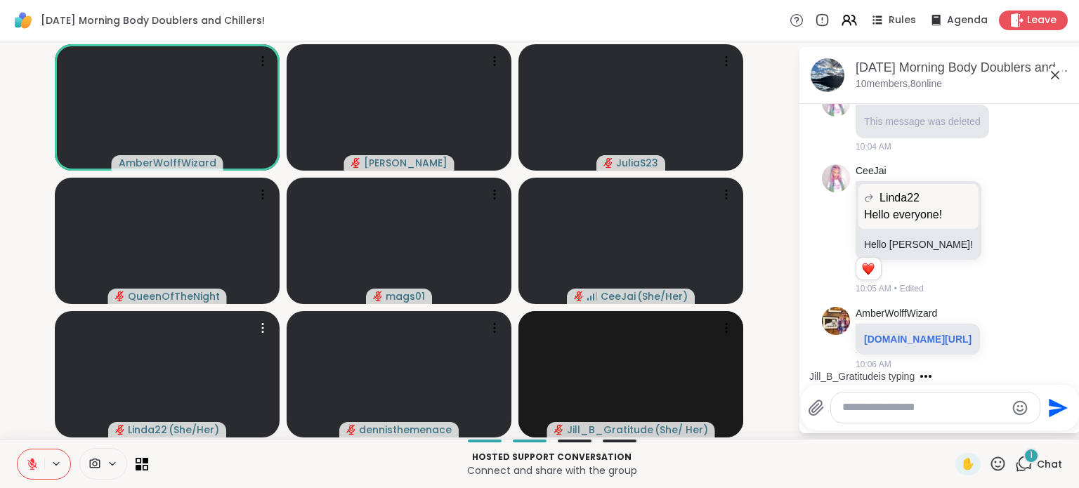
scroll to position [514, 0]
